Goal: Task Accomplishment & Management: Manage account settings

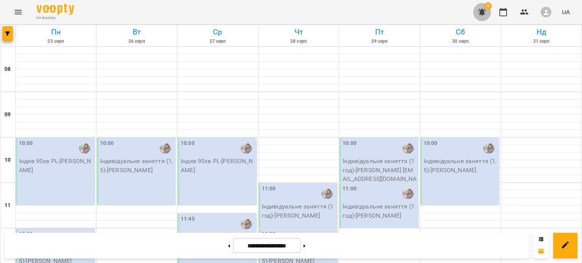
click at [484, 12] on icon "button" at bounding box center [482, 12] width 8 height 7
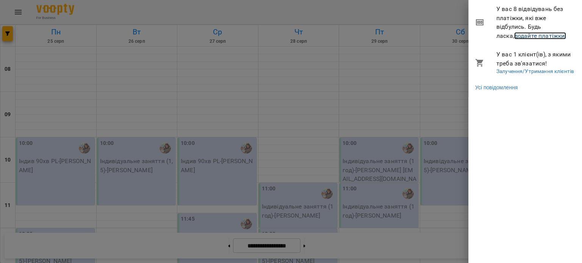
click at [514, 38] on link "додайте платіжки!" at bounding box center [540, 35] width 52 height 7
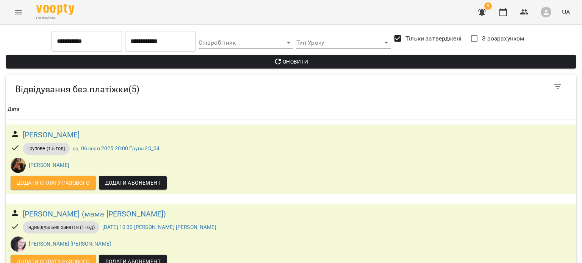
scroll to position [63, 0]
click at [18, 14] on icon "Menu" at bounding box center [18, 12] width 7 height 5
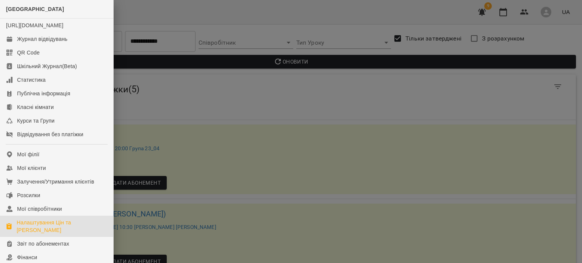
click at [49, 231] on div "Налаштування Цін та Абонементів" at bounding box center [62, 226] width 91 height 15
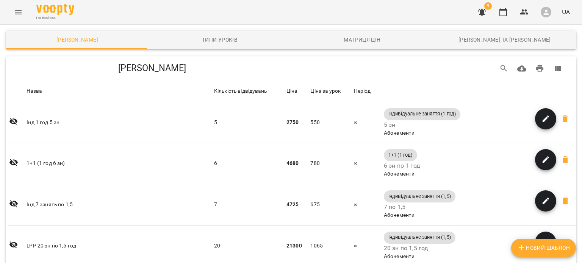
click at [24, 14] on button "Menu" at bounding box center [18, 12] width 18 height 18
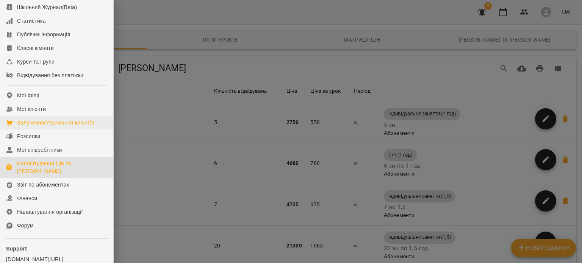
scroll to position [64, 0]
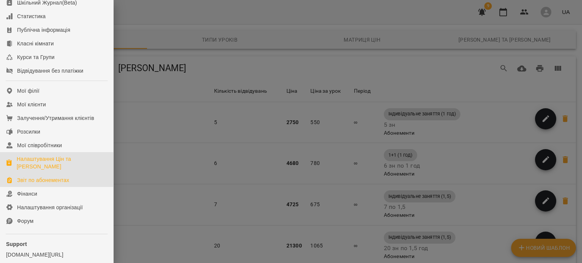
click at [38, 184] on div "Звіт по абонементах" at bounding box center [43, 181] width 52 height 8
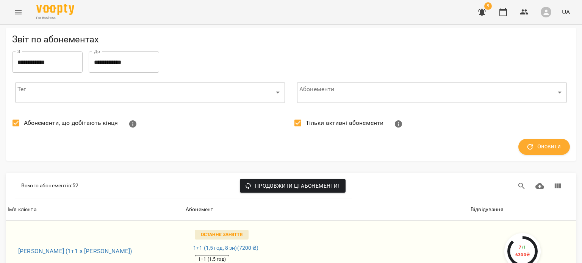
scroll to position [3088, 0]
click at [475, 249] on li "100" at bounding box center [475, 248] width 22 height 14
type input "***"
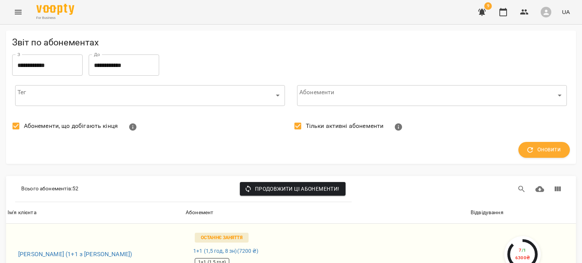
click at [318, 128] on span "Тільки активні абонементи" at bounding box center [345, 126] width 78 height 9
click at [553, 147] on span "Оновити" at bounding box center [543, 150] width 33 height 10
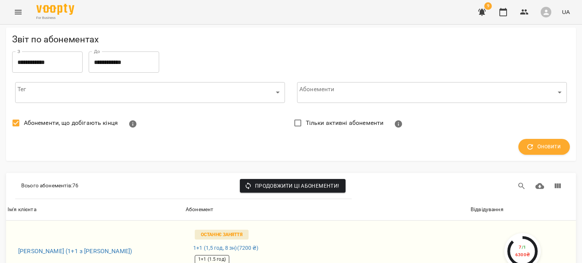
scroll to position [3088, 0]
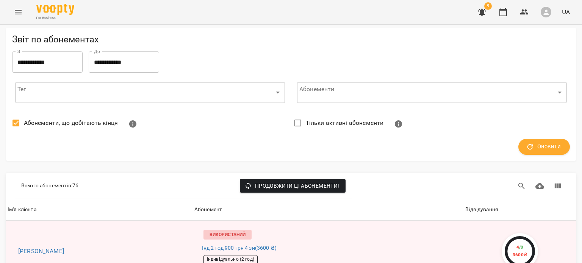
scroll to position [1129, 0]
drag, startPoint x: 53, startPoint y: 103, endPoint x: 45, endPoint y: 109, distance: 9.4
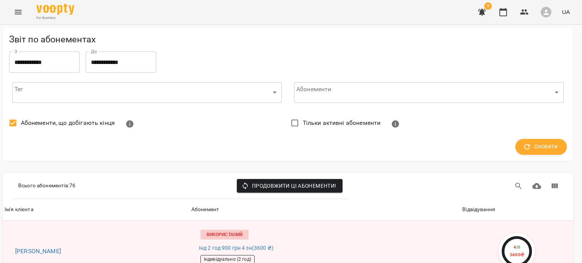
scroll to position [130, 3]
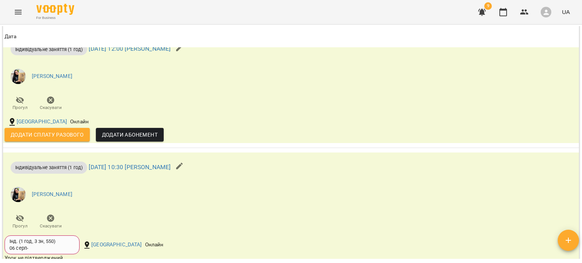
scroll to position [564, 0]
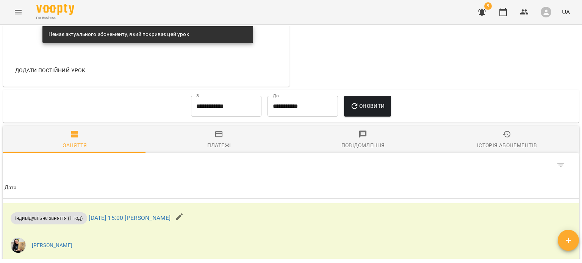
scroll to position [538, 0]
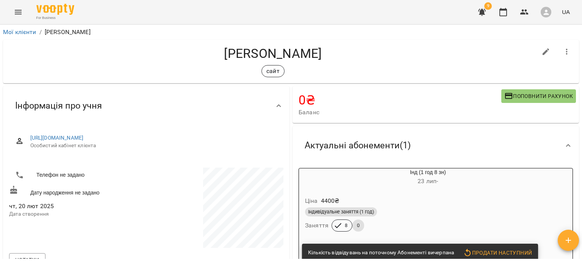
click at [479, 252] on span "Продати наступний" at bounding box center [497, 253] width 69 height 9
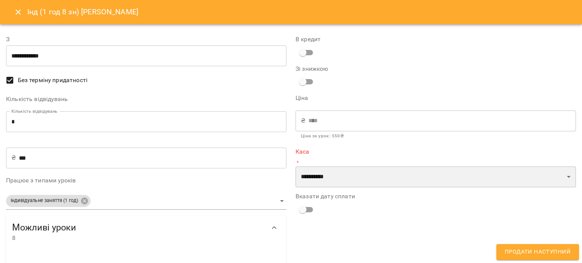
click at [334, 175] on select "**********" at bounding box center [435, 177] width 280 height 21
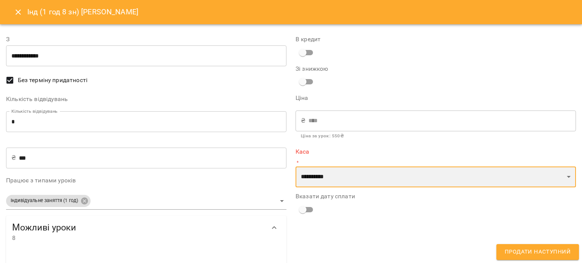
select select "**********"
click at [295, 167] on select "**********" at bounding box center [435, 177] width 280 height 21
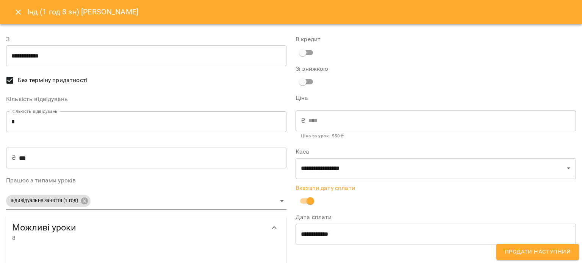
click at [528, 249] on span "Продати наступний" at bounding box center [538, 252] width 66 height 10
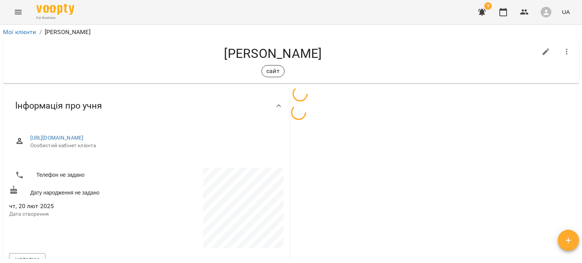
scroll to position [2, 0]
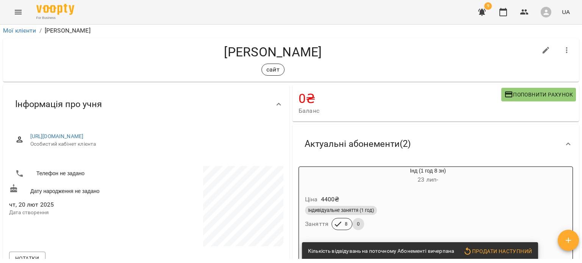
click at [432, 202] on div "Ціна 4400 ₴" at bounding box center [409, 200] width 212 height 14
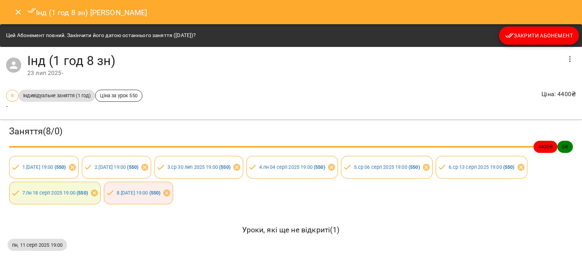
click at [535, 45] on div "Цей Абонемент повний. Закінчити його датою останнього заняття (20 серп 2025)? З…" at bounding box center [291, 35] width 582 height 23
click at [527, 40] on span "Закрити Абонемент" at bounding box center [539, 35] width 68 height 9
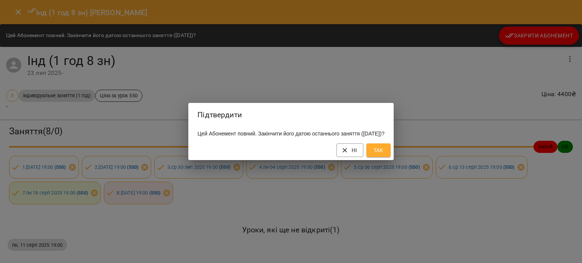
click at [385, 153] on span "Так" at bounding box center [378, 150] width 12 height 9
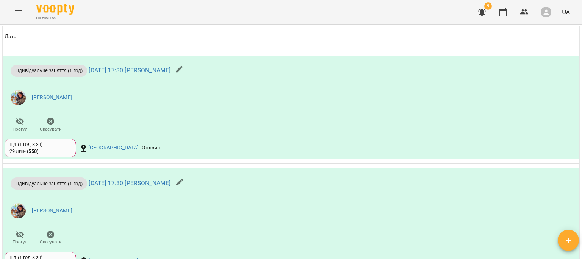
scroll to position [830, 0]
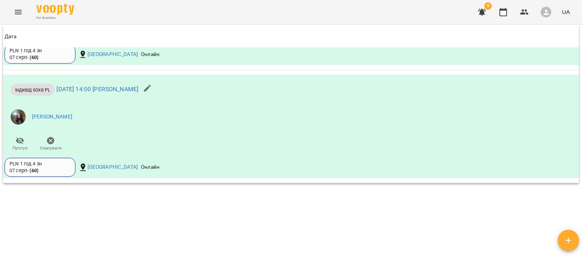
scroll to position [721, 0]
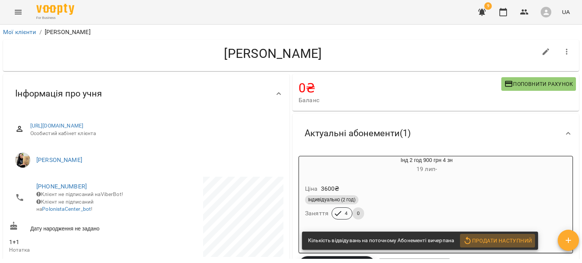
click at [496, 244] on span "Продати наступний" at bounding box center [497, 240] width 69 height 9
